Goal: Task Accomplishment & Management: Manage account settings

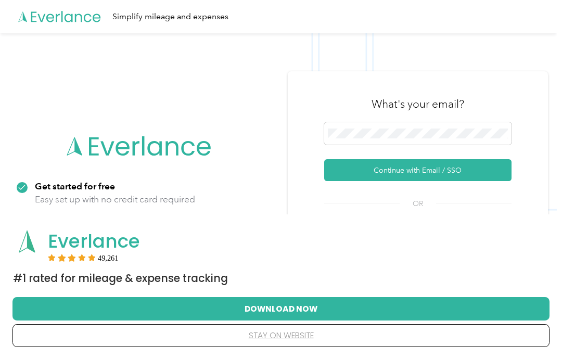
click at [466, 181] on button "Continue with Email / SSO" at bounding box center [417, 170] width 187 height 22
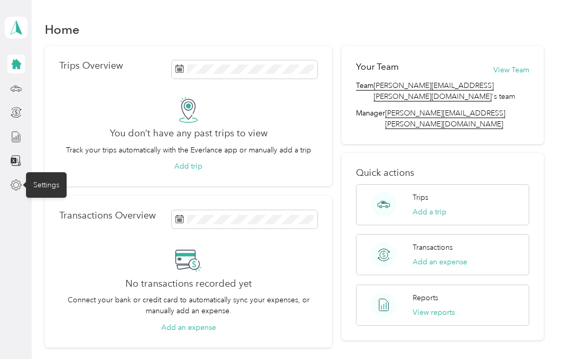
click at [43, 182] on div "Settings" at bounding box center [46, 184] width 41 height 25
click at [7, 183] on div at bounding box center [16, 185] width 18 height 19
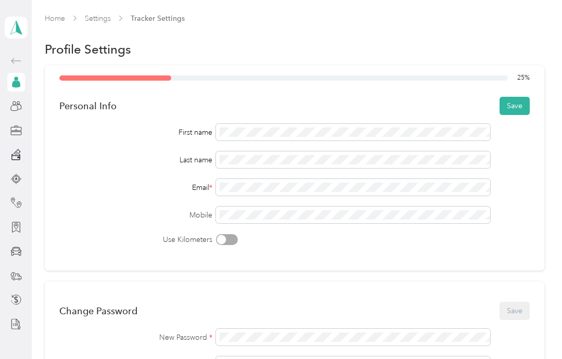
click at [525, 106] on button "Save" at bounding box center [514, 106] width 30 height 18
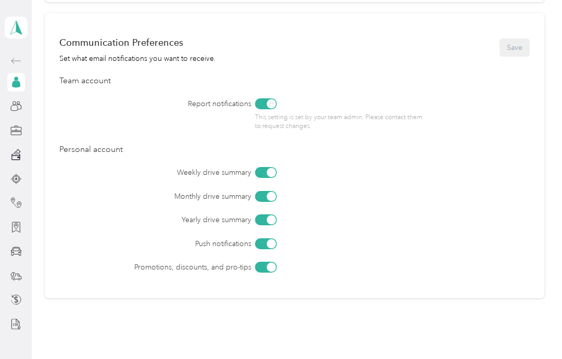
scroll to position [423, 0]
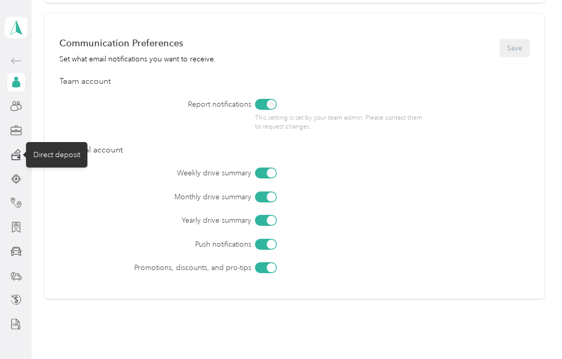
click at [15, 154] on icon at bounding box center [15, 154] width 11 height 11
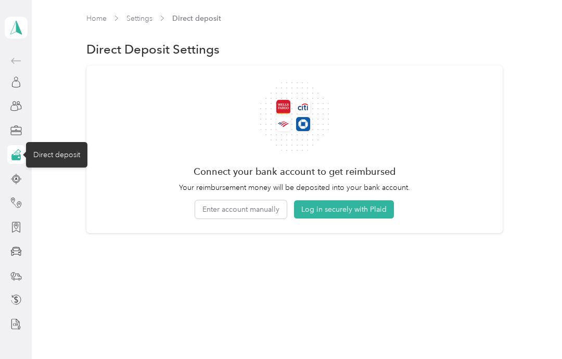
click at [383, 211] on button "Log in securely with Plaid" at bounding box center [344, 209] width 100 height 18
click at [19, 151] on icon at bounding box center [15, 154] width 11 height 11
click at [15, 155] on icon at bounding box center [15, 156] width 9 height 7
click at [16, 152] on icon at bounding box center [17, 153] width 2 height 2
click at [14, 157] on icon at bounding box center [15, 157] width 8 height 6
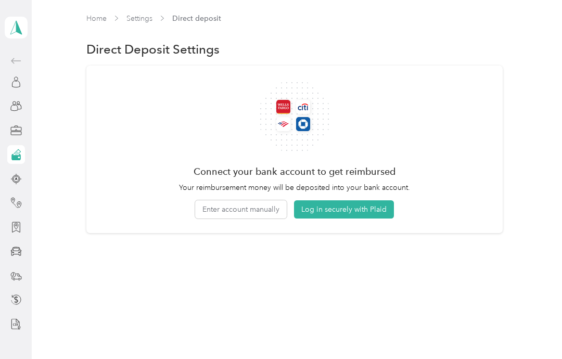
click at [8, 128] on div at bounding box center [16, 130] width 18 height 19
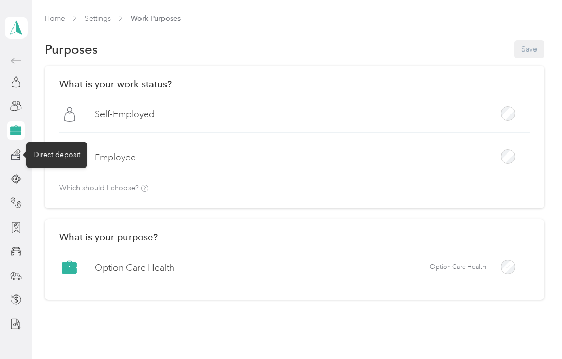
click at [14, 155] on icon at bounding box center [15, 156] width 9 height 7
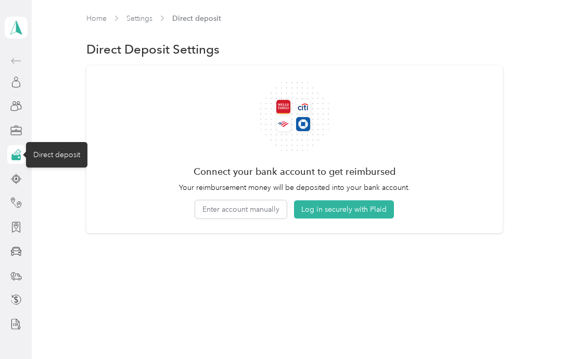
click at [389, 210] on button "Log in securely with Plaid" at bounding box center [344, 209] width 100 height 18
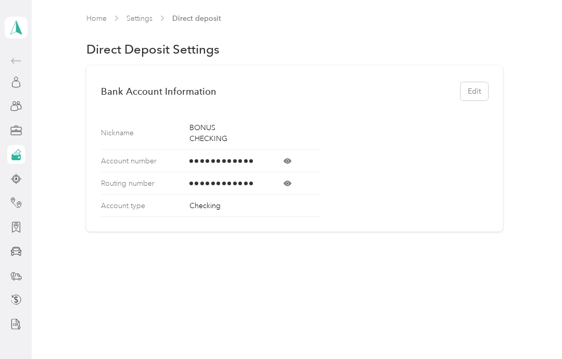
click at [15, 195] on div at bounding box center [16, 202] width 18 height 19
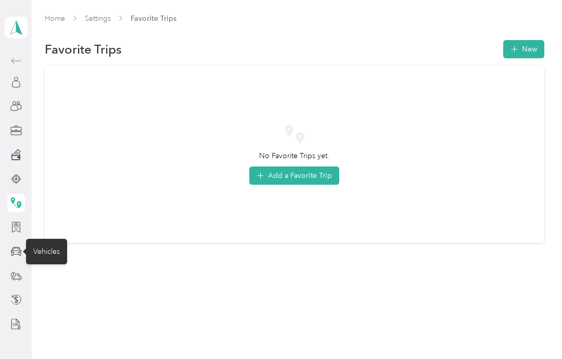
click at [16, 246] on icon at bounding box center [15, 250] width 11 height 11
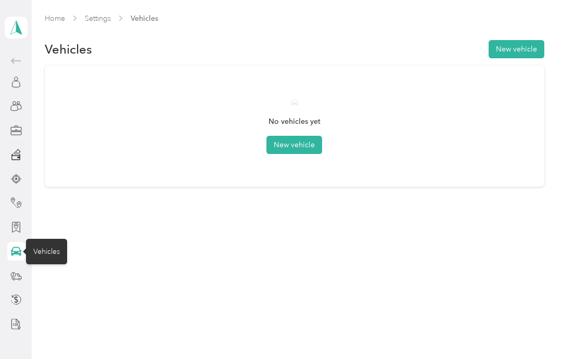
click at [292, 153] on button "New vehicle" at bounding box center [294, 145] width 56 height 18
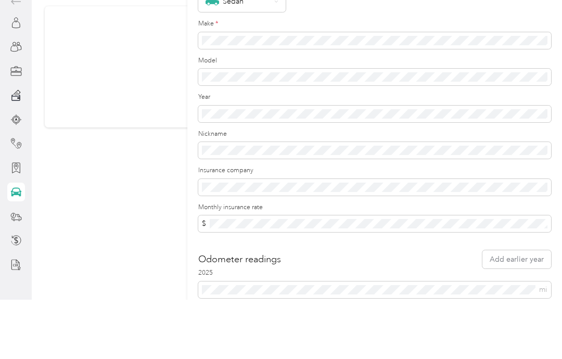
click at [109, 241] on div "New Vehicle Save Primary vehicle Icon Sedan Make * Model Year Nickname Insuranc…" at bounding box center [281, 179] width 562 height 359
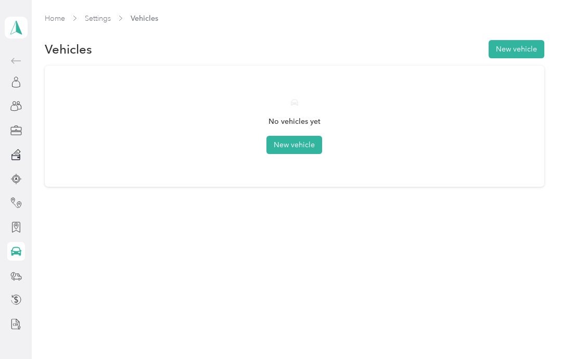
click at [313, 148] on button "New vehicle" at bounding box center [294, 145] width 56 height 18
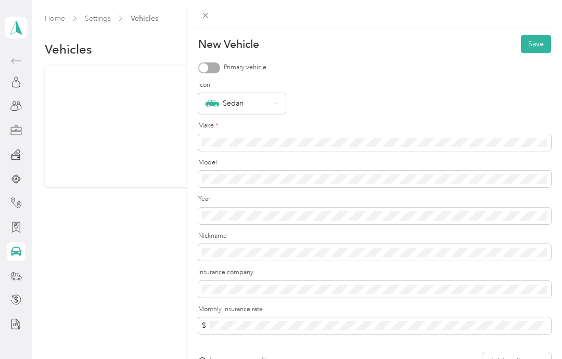
click at [256, 107] on div "Sedan" at bounding box center [237, 104] width 65 height 14
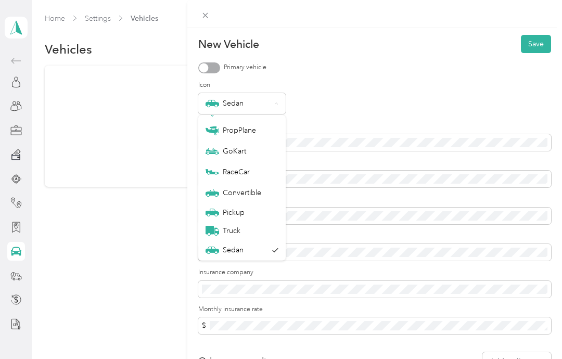
scroll to position [36, 0]
click at [354, 100] on div "Sedan" at bounding box center [374, 103] width 353 height 21
click at [255, 251] on div "Sedan" at bounding box center [236, 250] width 62 height 14
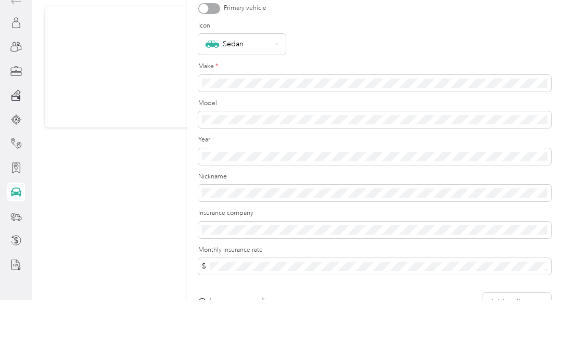
click at [272, 278] on form "New Vehicle Save Primary vehicle Icon Sedan Make * Model Year Nickname Insuranc…" at bounding box center [374, 217] width 353 height 365
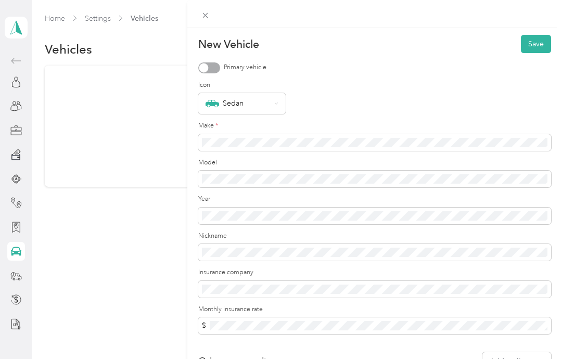
click at [288, 268] on label "Insurance company" at bounding box center [374, 272] width 353 height 9
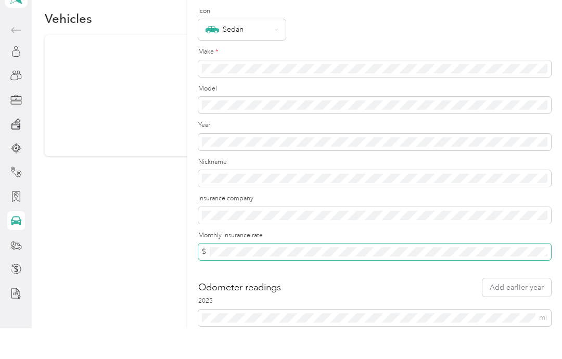
scroll to position [43, 0]
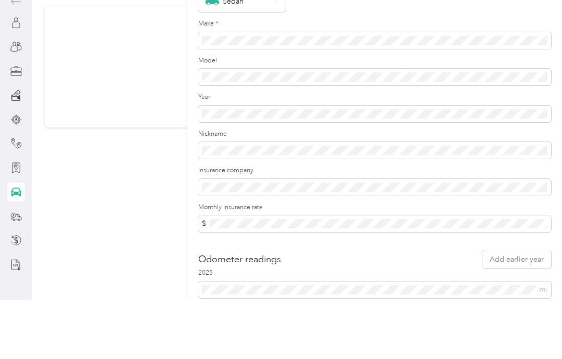
click at [446, 309] on div "Odometer readings Add earlier year" at bounding box center [374, 318] width 353 height 18
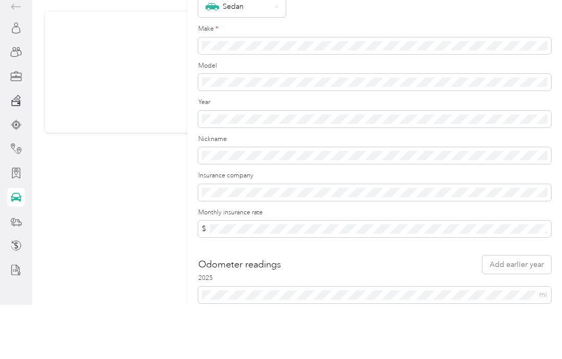
click at [439, 309] on div "Odometer readings Add earlier year" at bounding box center [374, 318] width 353 height 18
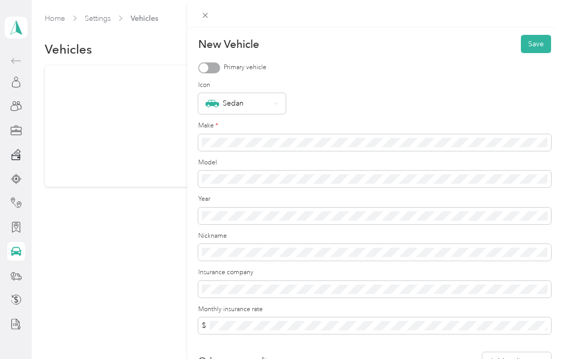
scroll to position [0, 0]
click at [211, 72] on div at bounding box center [209, 67] width 22 height 11
click at [274, 105] on icon at bounding box center [276, 103] width 4 height 4
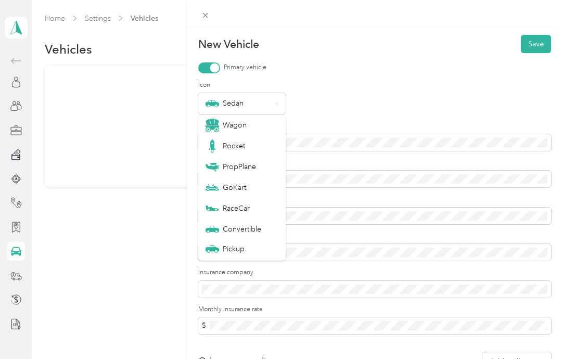
click at [537, 47] on button "Save" at bounding box center [535, 44] width 30 height 18
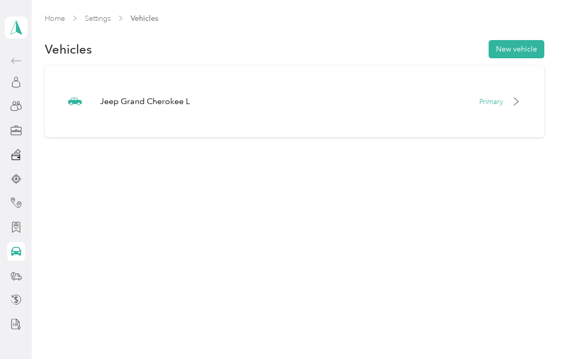
click at [526, 51] on button "New vehicle" at bounding box center [516, 49] width 56 height 18
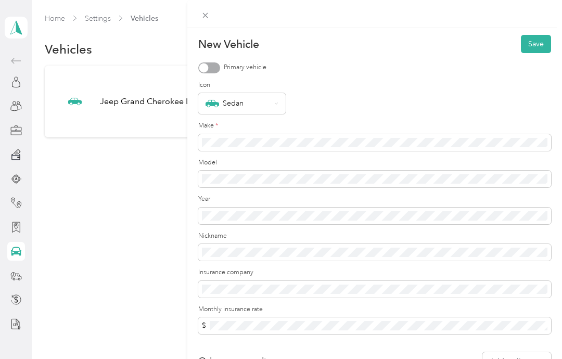
click at [265, 108] on div "Sedan" at bounding box center [237, 104] width 65 height 14
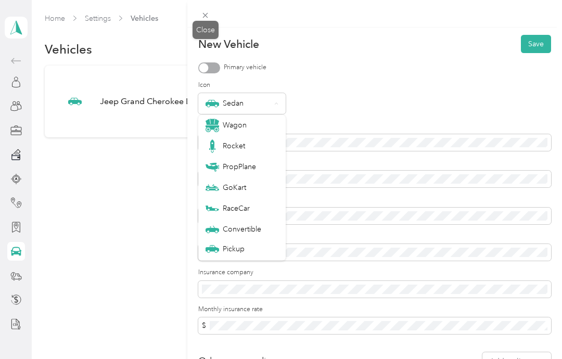
click at [203, 22] on div "Close" at bounding box center [205, 30] width 26 height 18
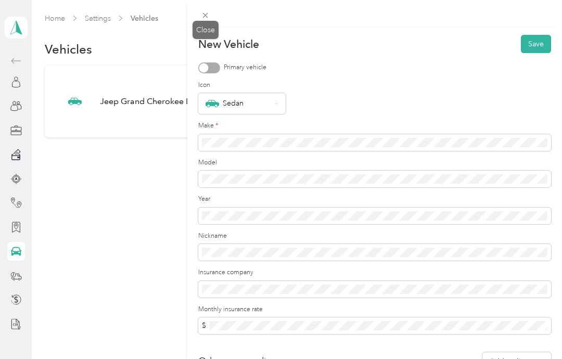
click at [204, 13] on icon at bounding box center [205, 15] width 9 height 9
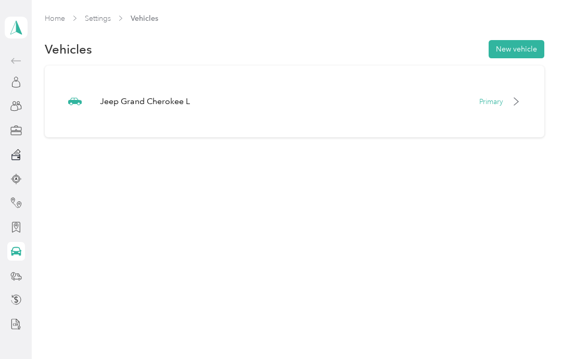
click at [21, 219] on div at bounding box center [16, 227] width 18 height 19
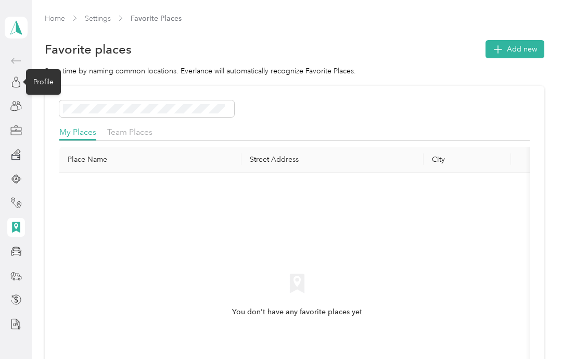
click at [18, 80] on icon at bounding box center [15, 81] width 11 height 11
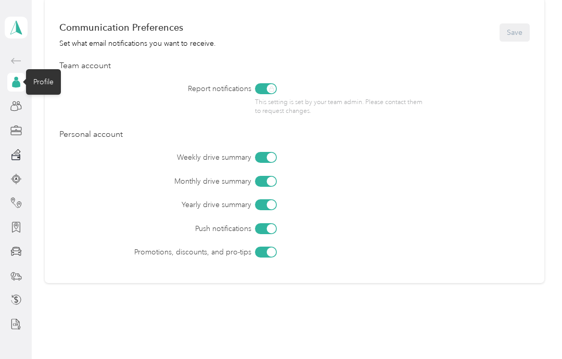
scroll to position [438, 0]
